Goal: Task Accomplishment & Management: Complete application form

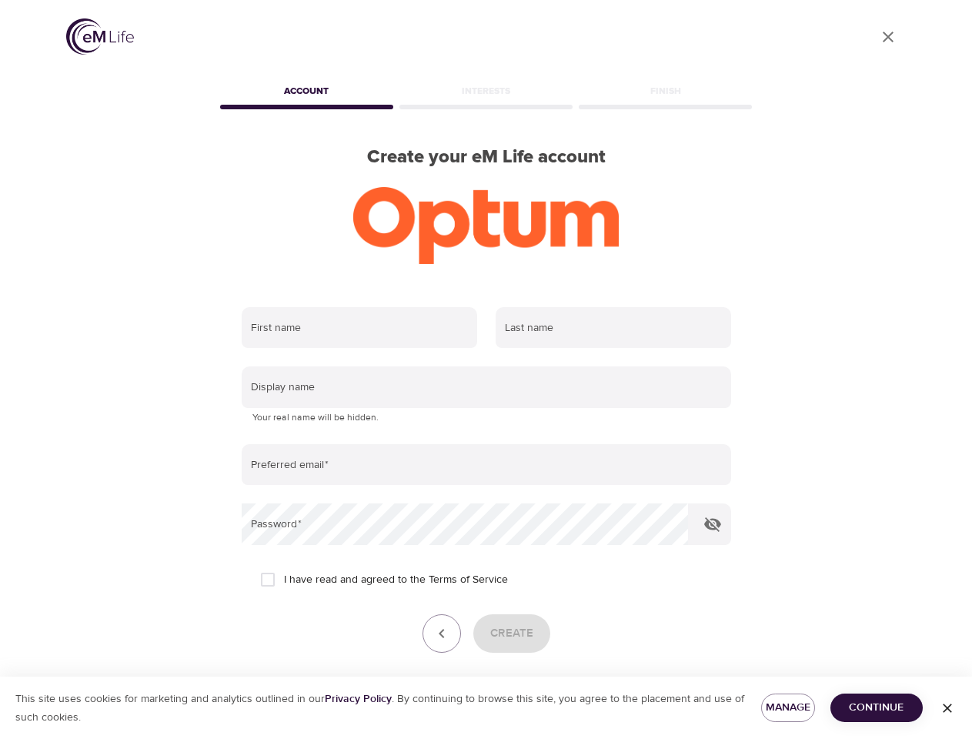
click at [359, 328] on input "text" at bounding box center [359, 328] width 235 height 42
click at [613, 328] on input "text" at bounding box center [613, 328] width 235 height 42
click at [486, 387] on input "text" at bounding box center [486, 387] width 489 height 42
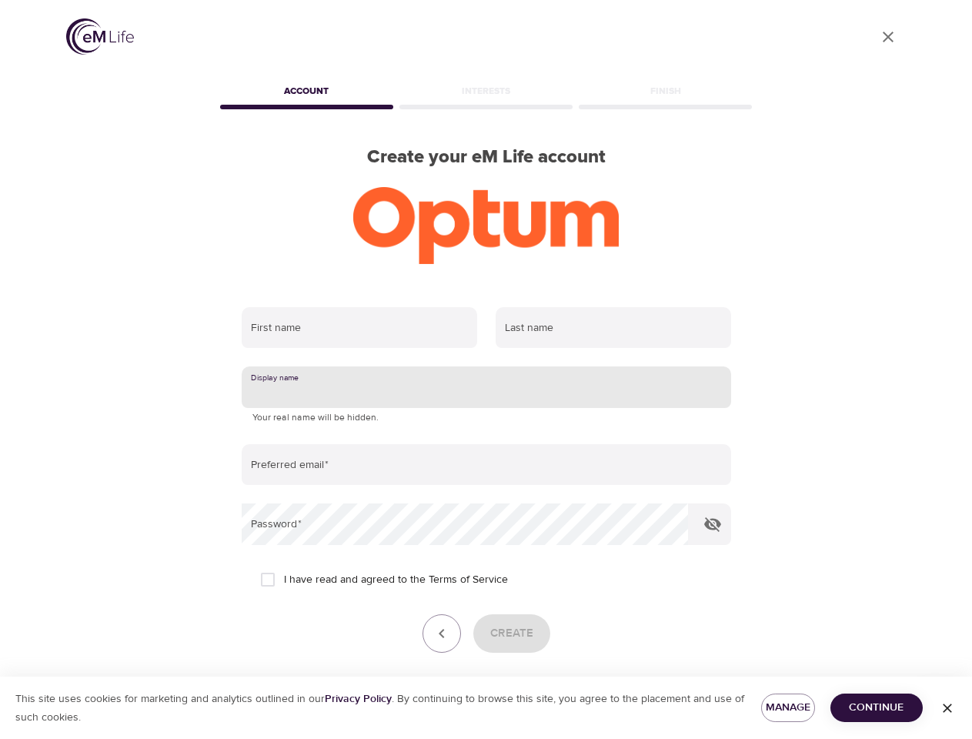
click at [486, 465] on input "email" at bounding box center [486, 465] width 489 height 42
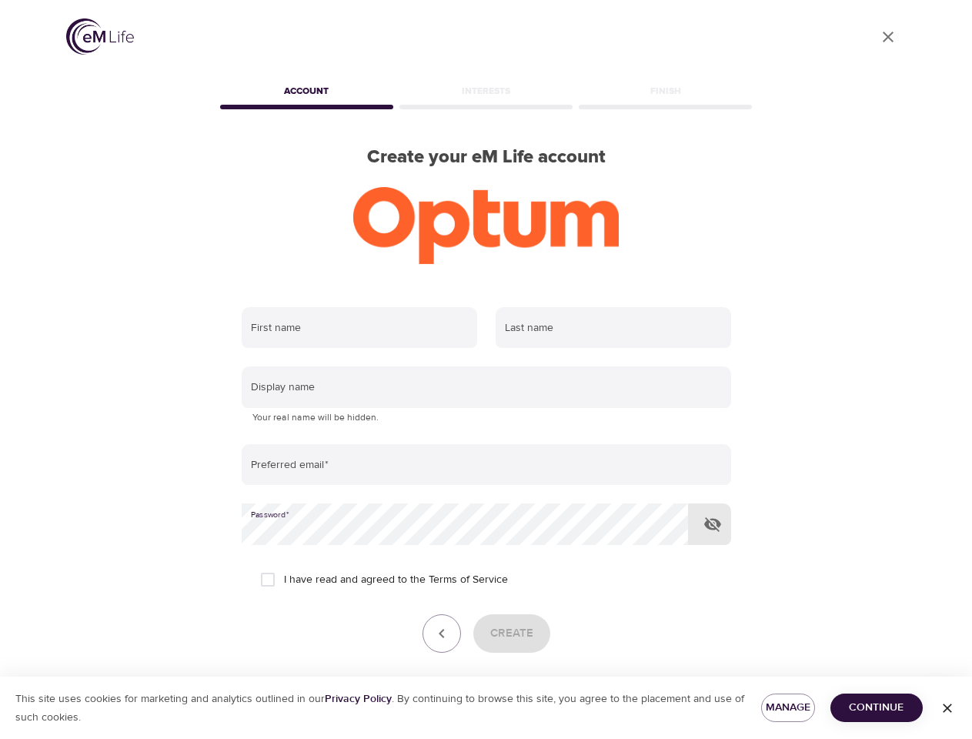
click at [713, 524] on icon "button" at bounding box center [712, 524] width 18 height 18
click at [442, 633] on icon "button" at bounding box center [442, 633] width 18 height 18
click at [511, 633] on div "Create" at bounding box center [486, 633] width 489 height 38
click at [788, 707] on span "Manage" at bounding box center [787, 707] width 29 height 19
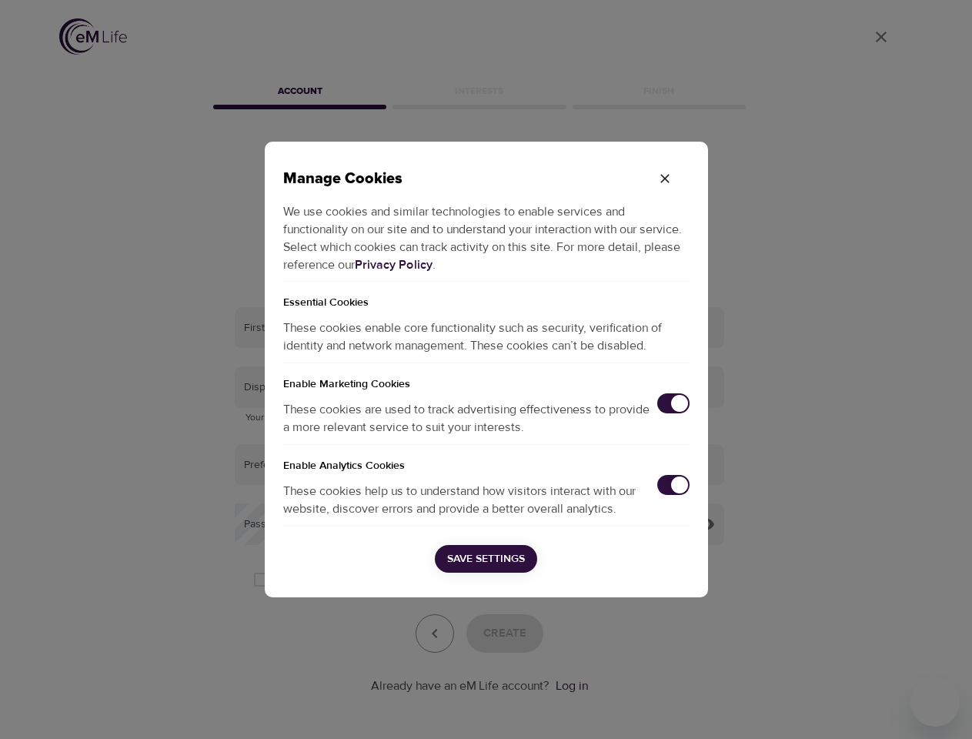
click at [877, 707] on div "Manage Cookies We use cookies and similar technologies to enable services and f…" at bounding box center [486, 369] width 972 height 739
